Goal: Task Accomplishment & Management: Manage account settings

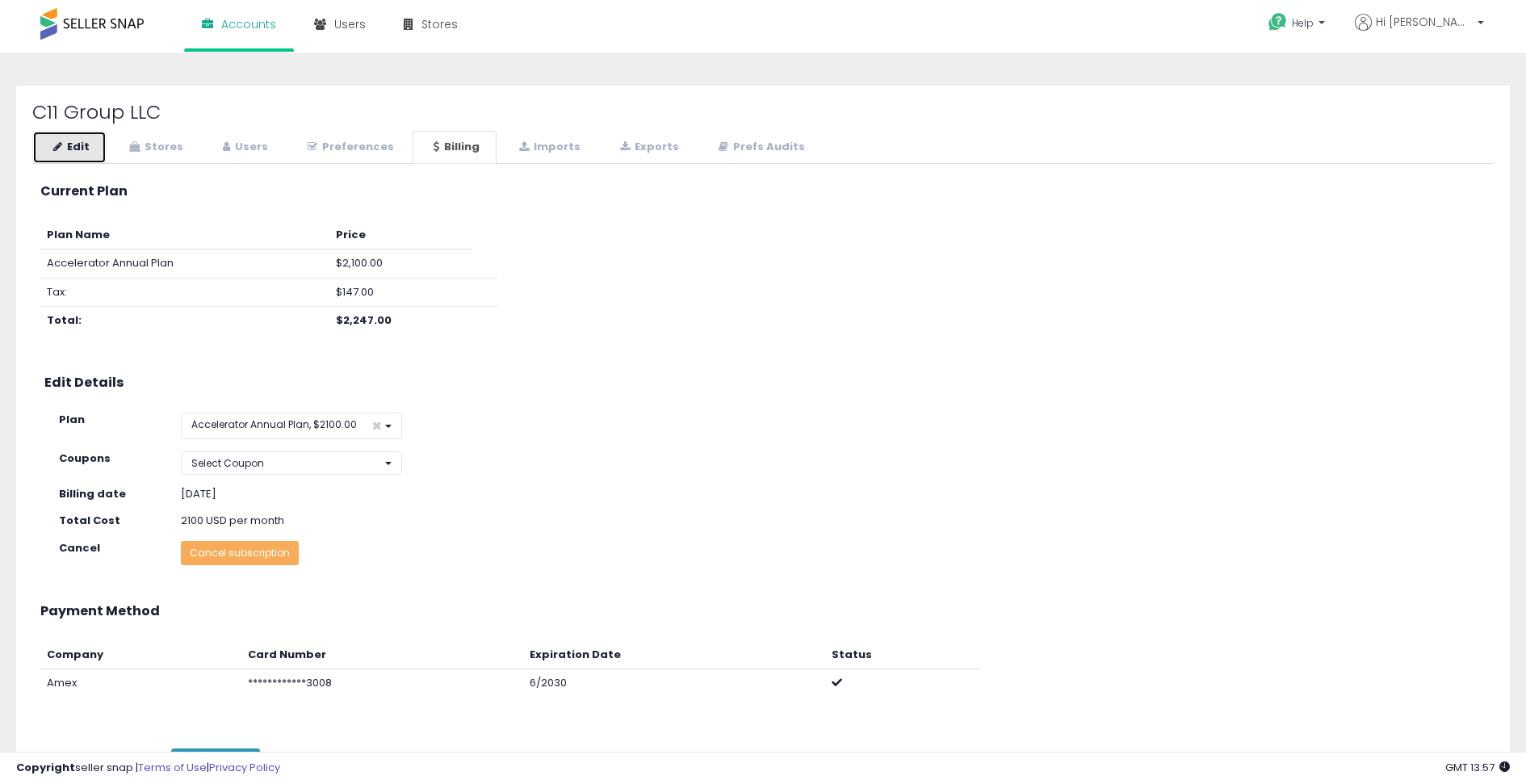
click at [84, 154] on link "Edit" at bounding box center [69, 147] width 74 height 33
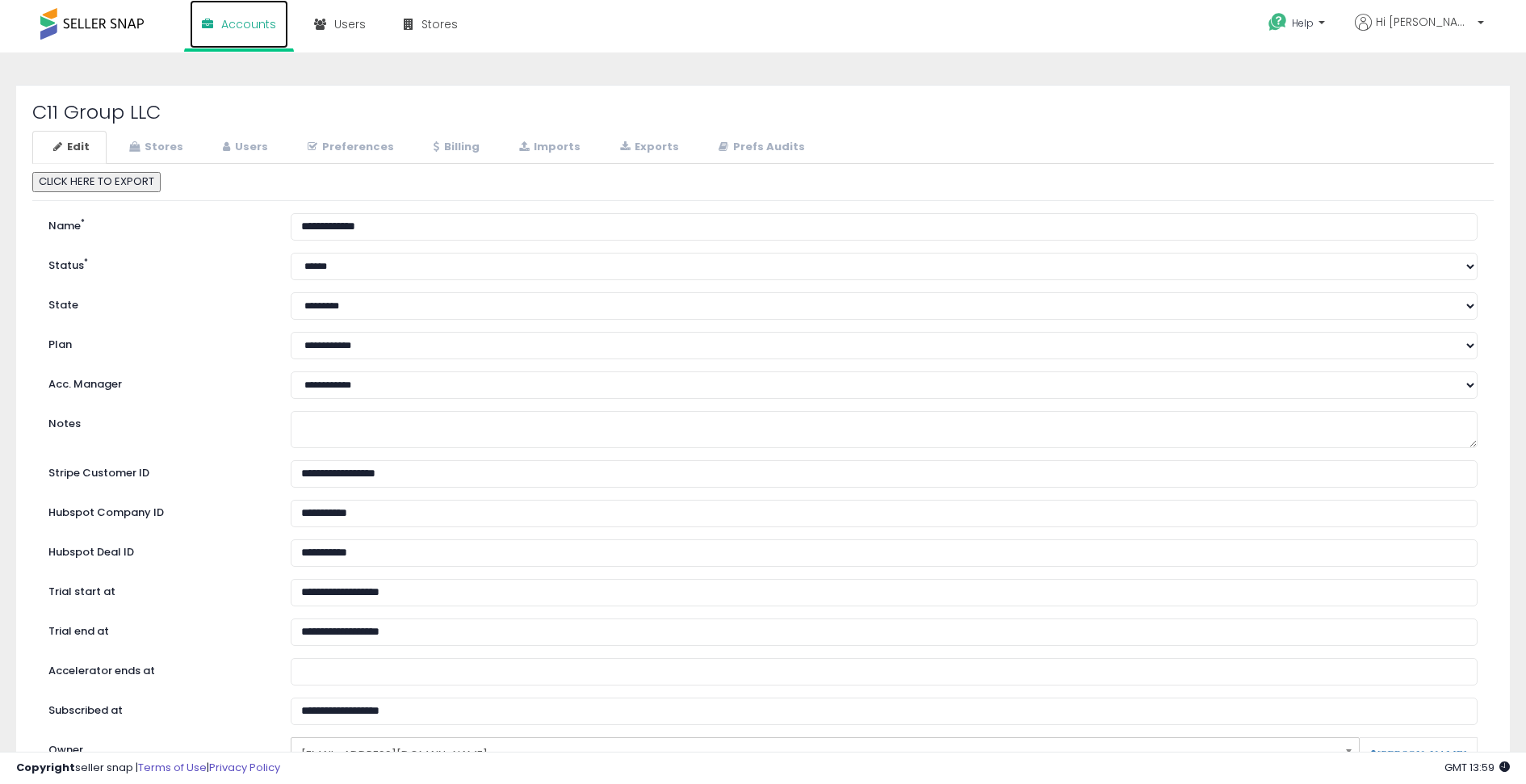
click at [215, 25] on link "Accounts" at bounding box center [239, 24] width 99 height 48
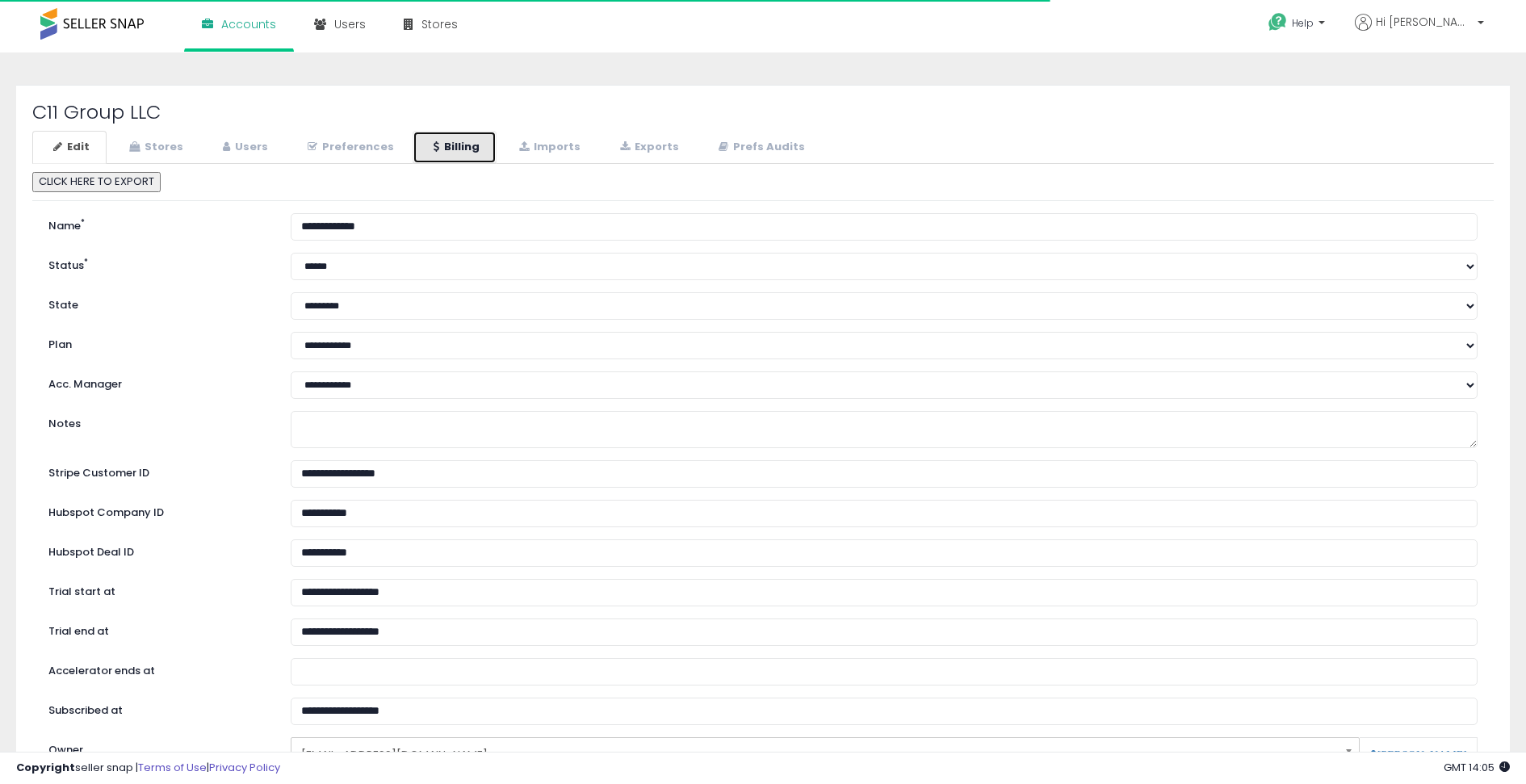
click at [429, 147] on link "Billing" at bounding box center [454, 147] width 84 height 33
